Goal: Obtain resource: Download file/media

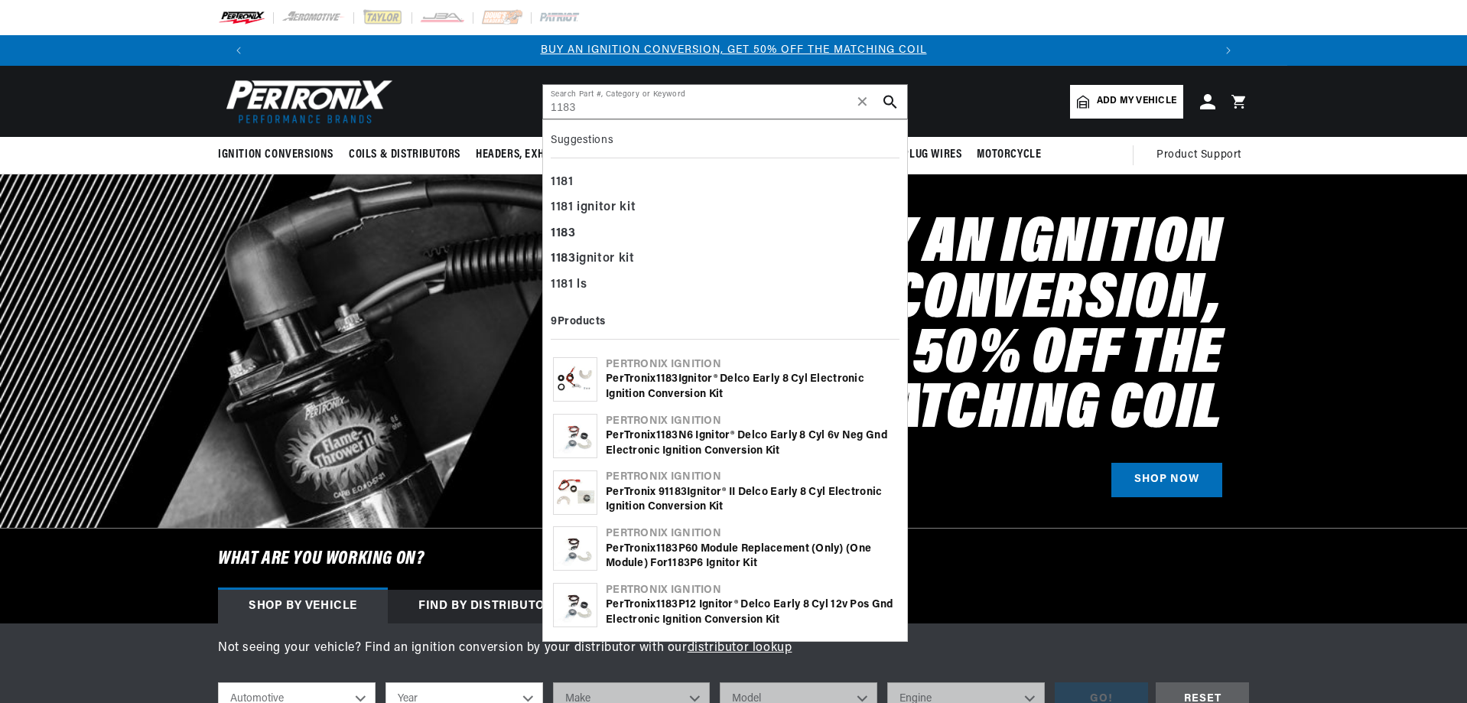
type input "1183"
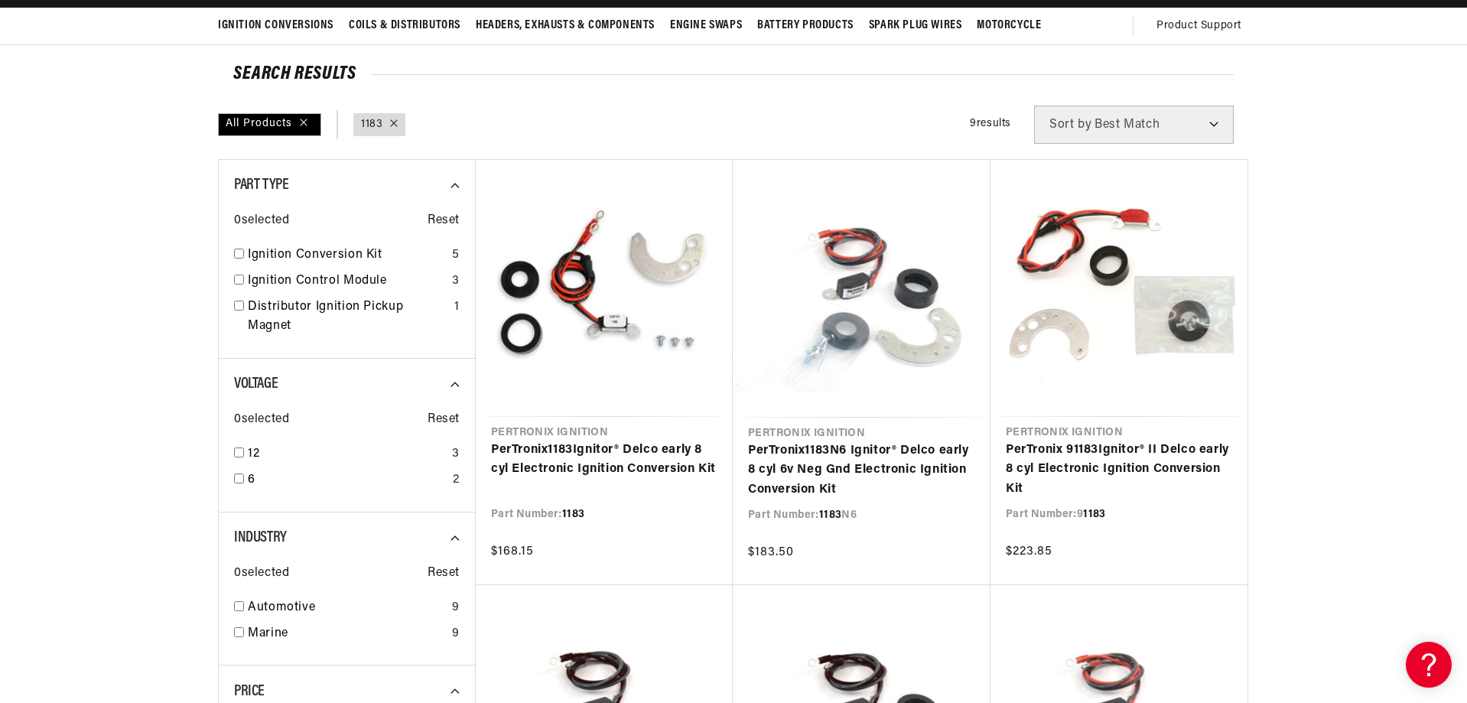
scroll to position [382, 0]
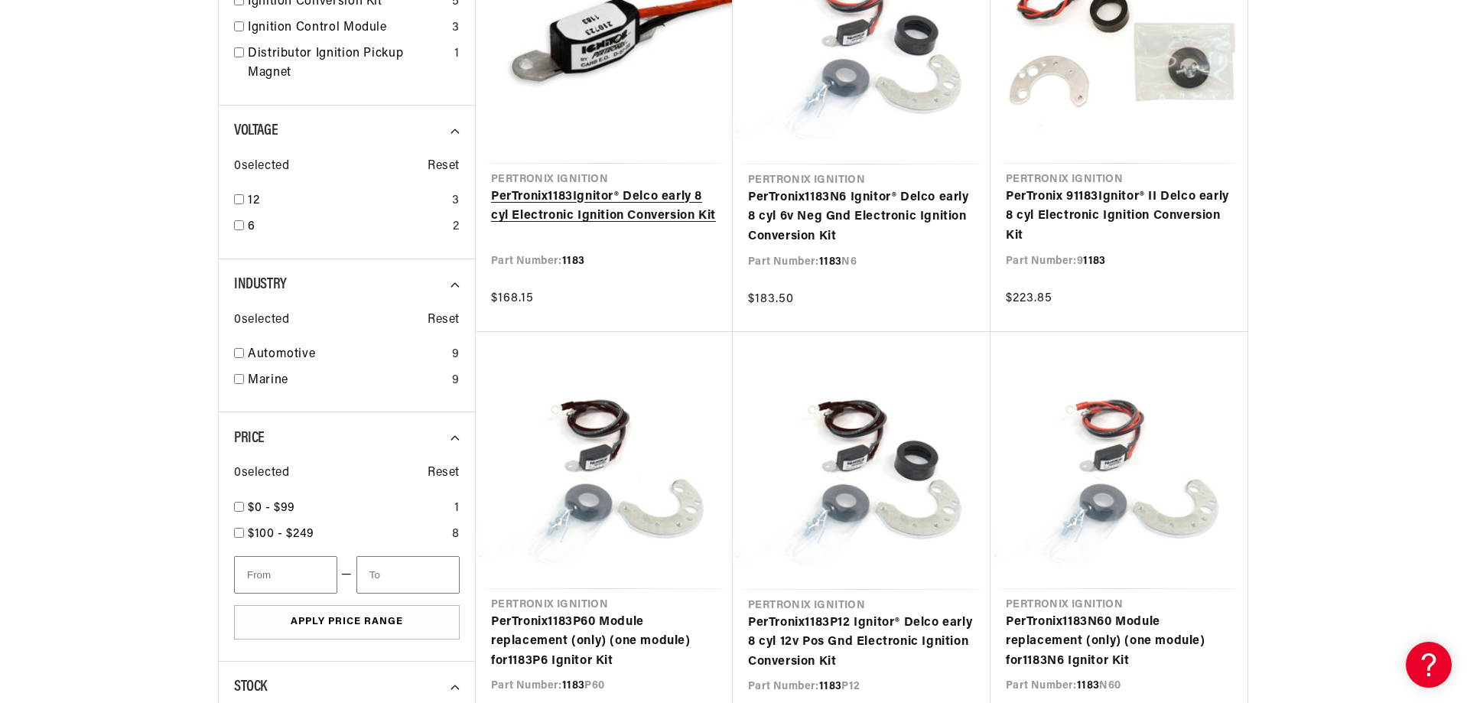
click at [623, 194] on link "PerTronix 1183 Ignitor® Delco early 8 cyl Electronic Ignition Conversion Kit" at bounding box center [604, 206] width 226 height 39
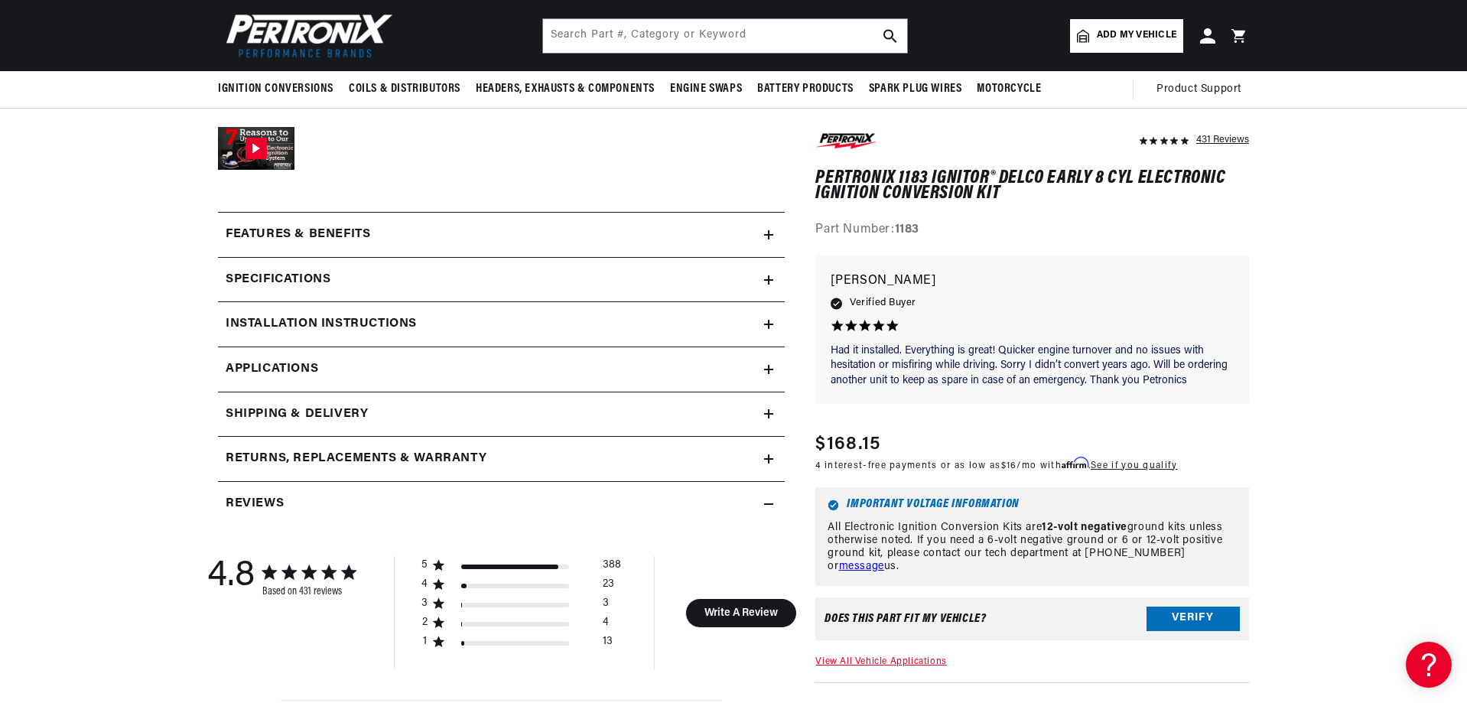
scroll to position [459, 0]
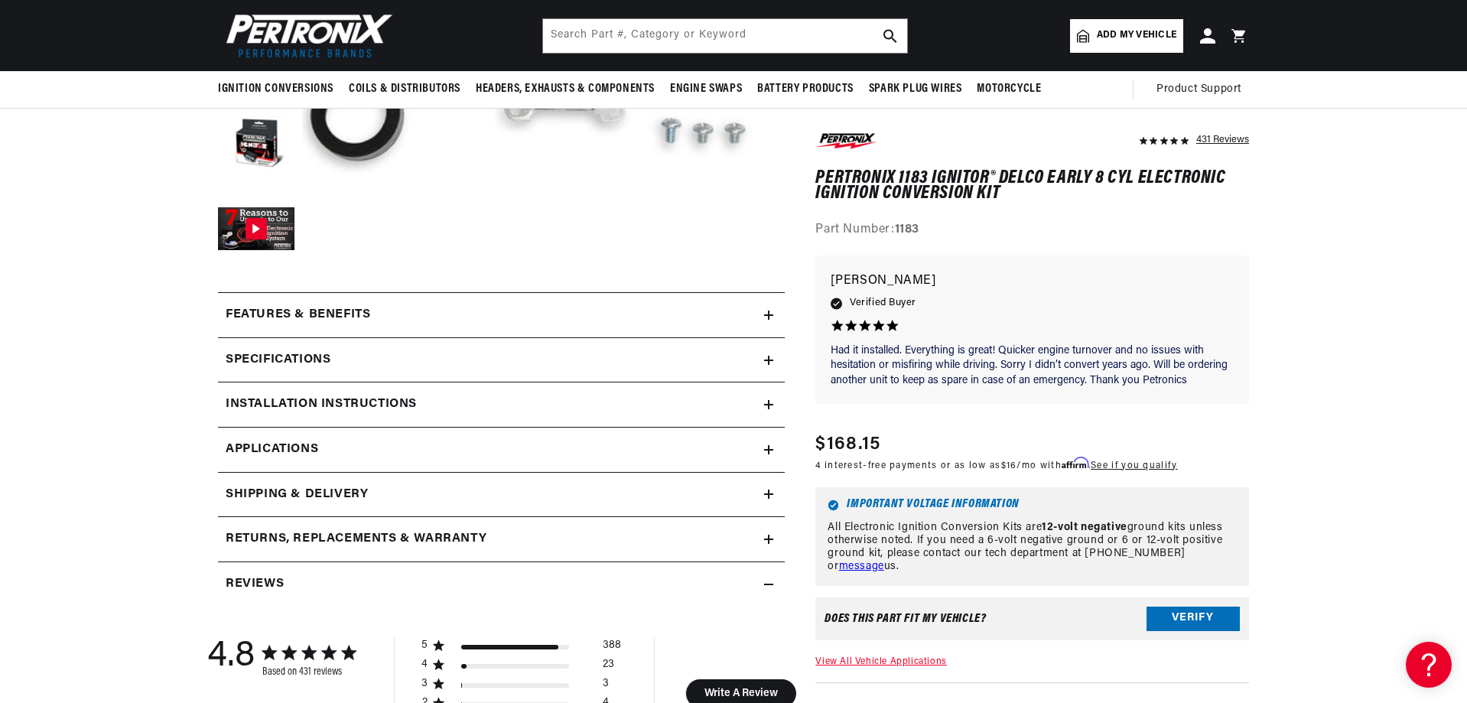
click at [756, 399] on div "Installation instructions" at bounding box center [491, 405] width 546 height 20
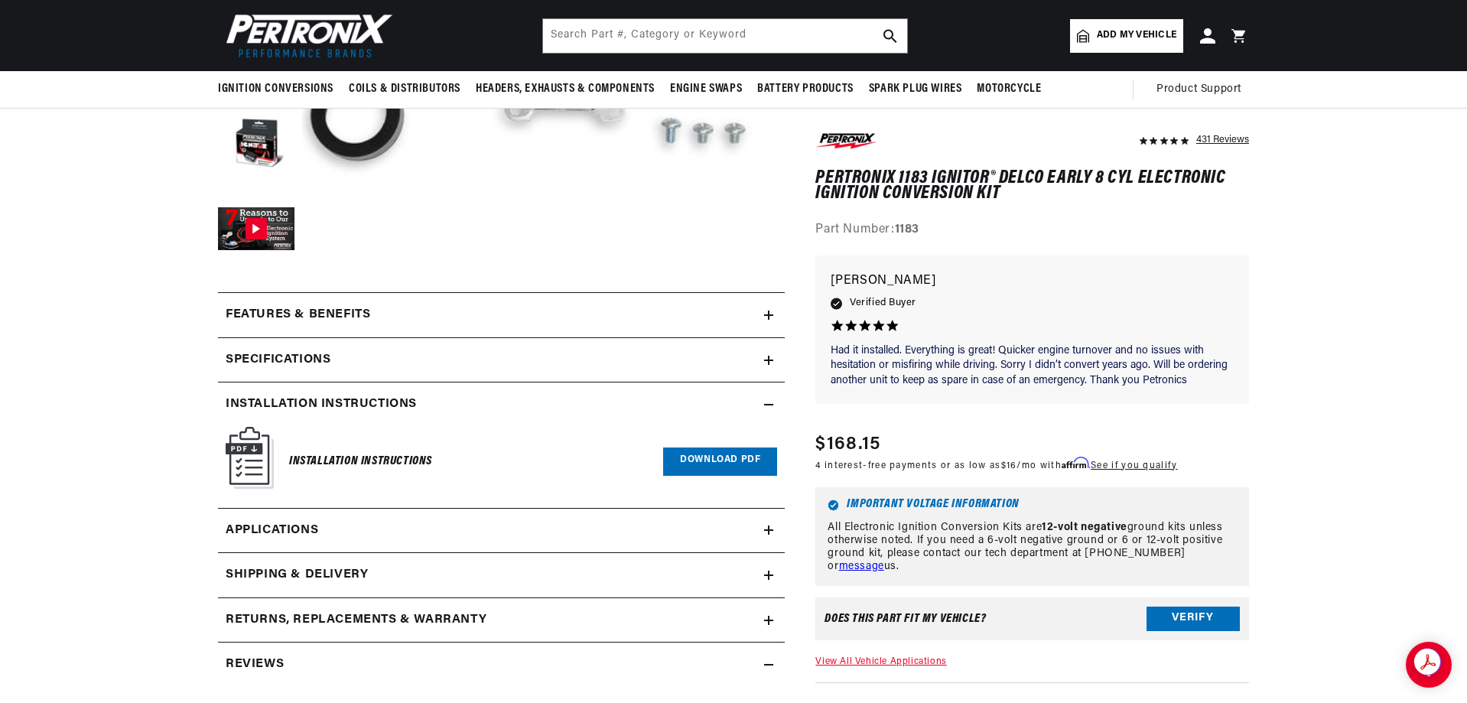
scroll to position [0, 1910]
click at [726, 464] on link "Download PDF" at bounding box center [720, 461] width 114 height 28
